Goal: Task Accomplishment & Management: Use online tool/utility

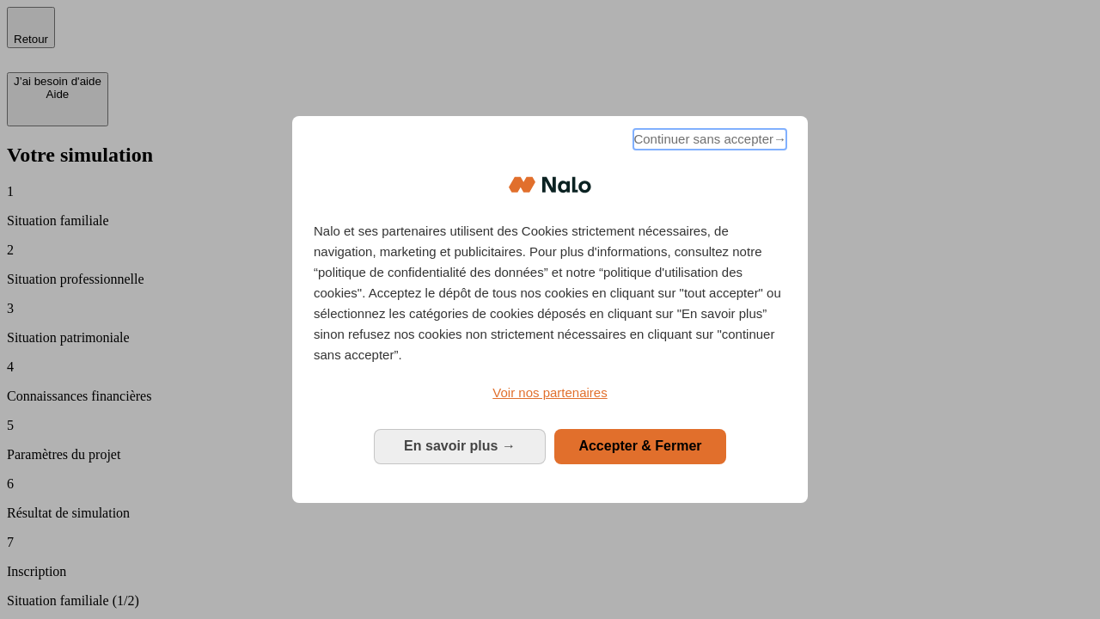
click at [708, 142] on span "Continuer sans accepter →" at bounding box center [709, 139] width 153 height 21
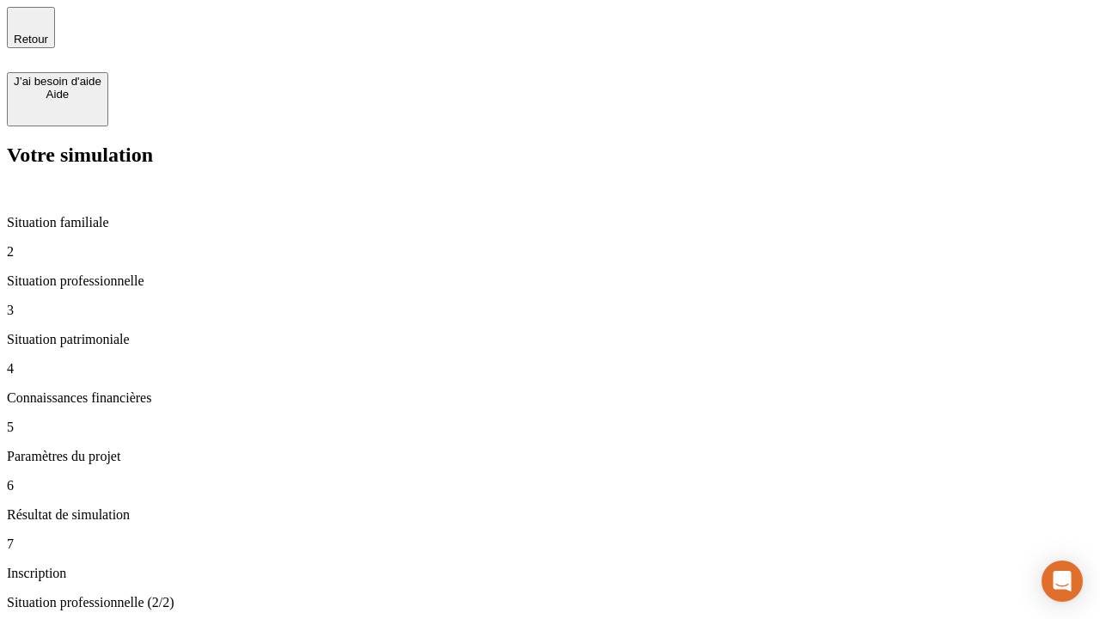
type input "30 000"
